Goal: Task Accomplishment & Management: Manage account settings

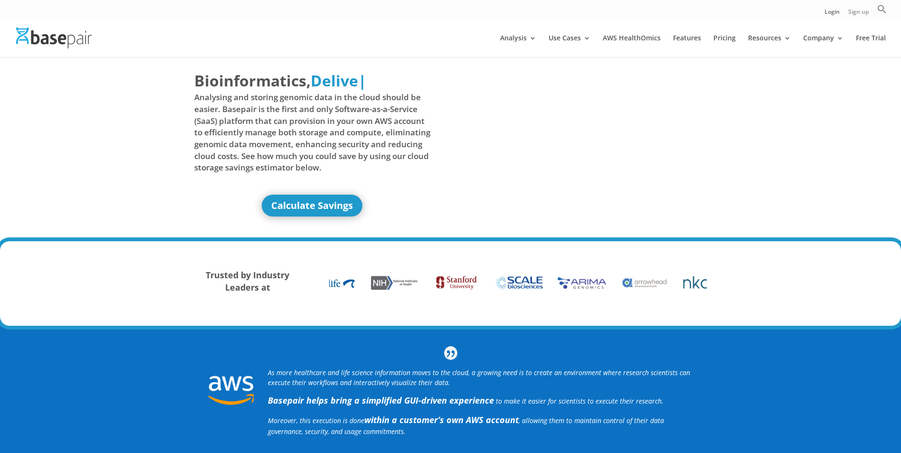
click at [865, 17] on link "Sign up" at bounding box center [858, 14] width 20 height 10
click at [827, 13] on link "Login" at bounding box center [832, 14] width 15 height 10
